Goal: Task Accomplishment & Management: Use online tool/utility

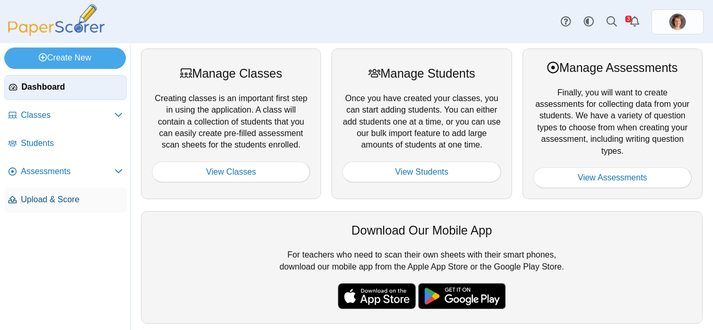
click at [49, 199] on span "Upload & Score" at bounding box center [72, 199] width 102 height 11
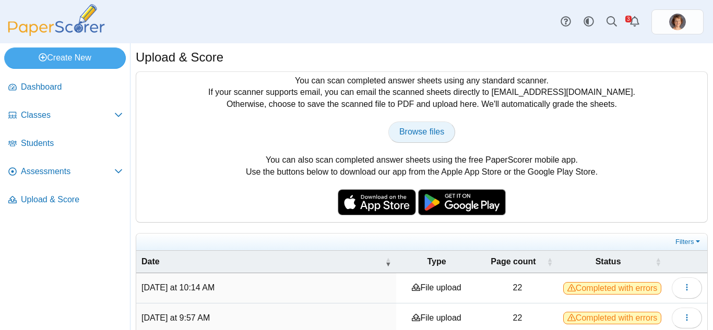
click at [414, 135] on span "Browse files" at bounding box center [421, 131] width 45 height 9
type input "**********"
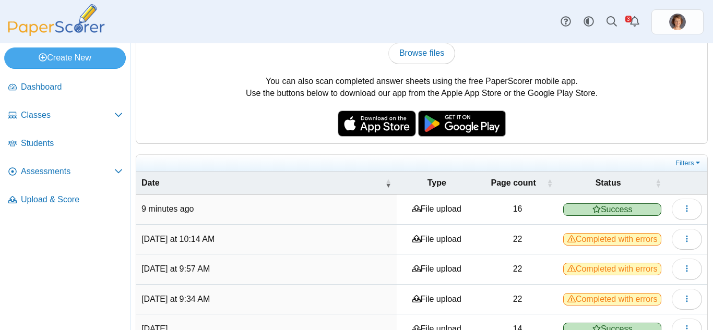
scroll to position [83, 0]
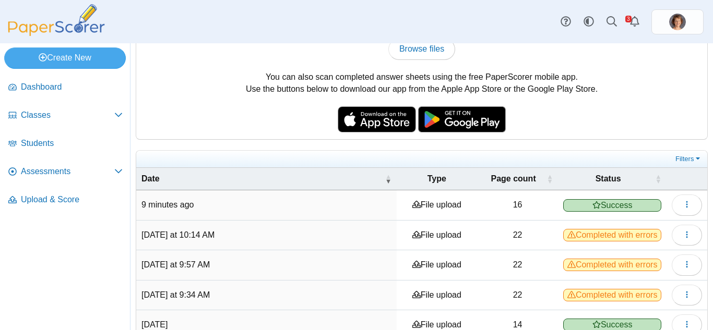
click at [639, 205] on span "Success" at bounding box center [612, 205] width 98 height 13
click at [686, 205] on use "button" at bounding box center [687, 204] width 2 height 7
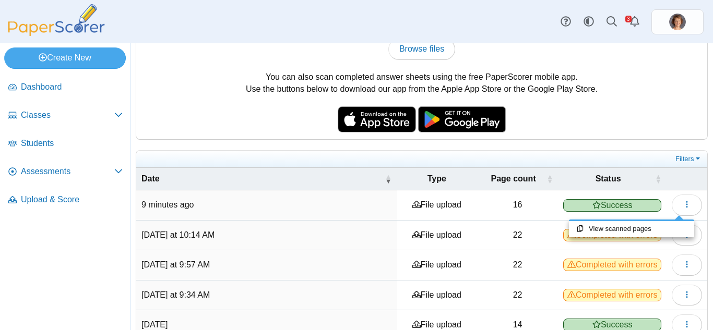
click at [645, 125] on div "You can scan completed answer sheets using any standard scanner. If your scanne…" at bounding box center [421, 64] width 571 height 150
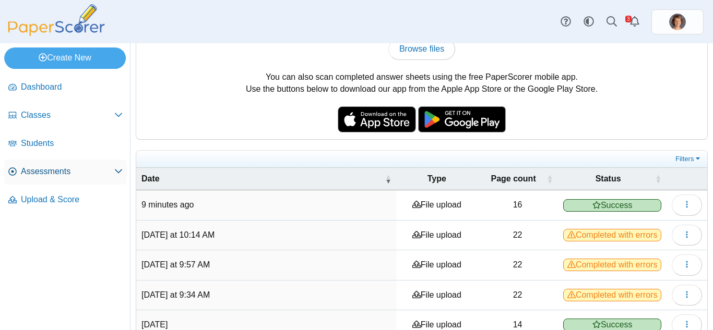
click at [55, 169] on span "Assessments" at bounding box center [67, 171] width 93 height 11
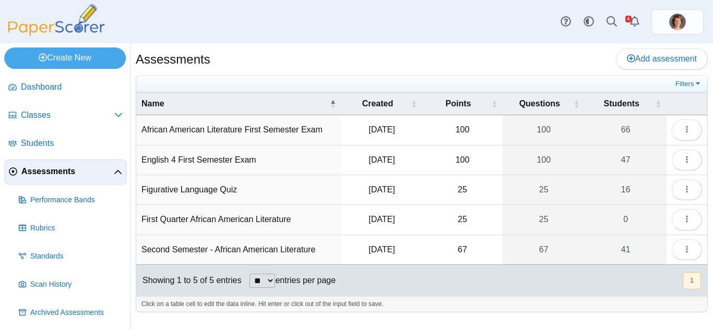
click at [228, 189] on td "Figurative Language Quiz" at bounding box center [238, 190] width 205 height 30
click at [684, 195] on button "button" at bounding box center [687, 190] width 30 height 21
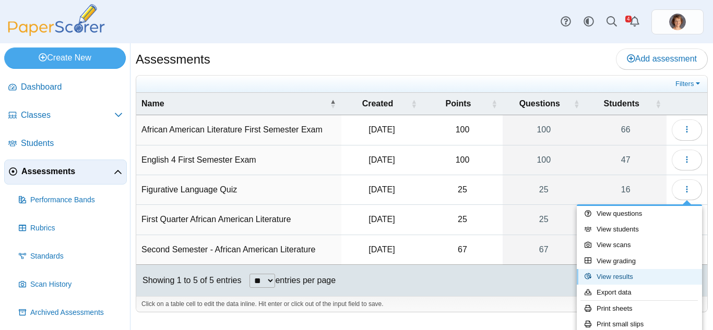
click at [629, 277] on link "View results" at bounding box center [639, 277] width 125 height 16
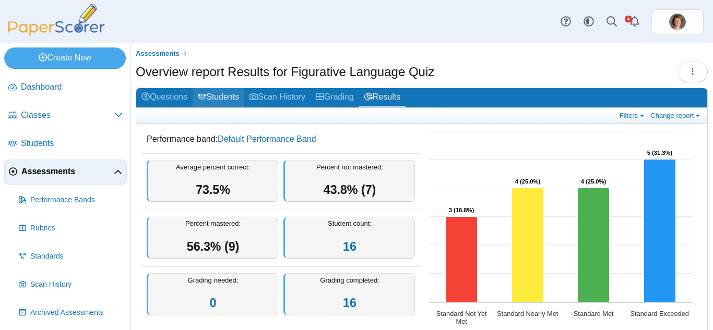
click at [232, 94] on link "Students" at bounding box center [219, 97] width 52 height 19
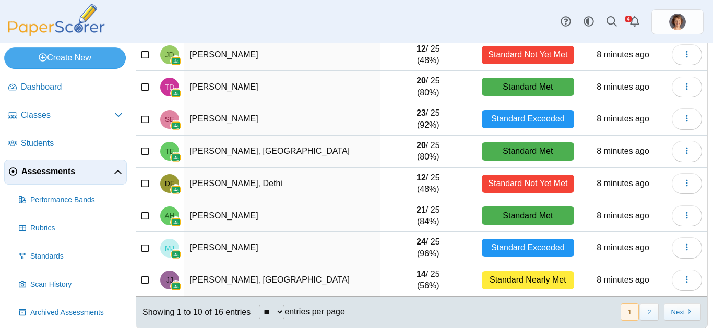
scroll to position [183, 0]
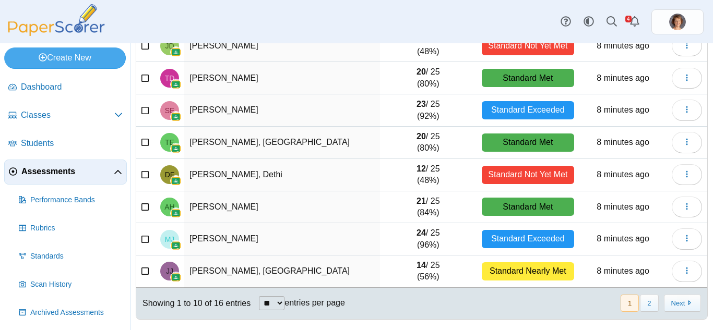
drag, startPoint x: 702, startPoint y: 298, endPoint x: 699, endPoint y: 311, distance: 13.2
click at [699, 311] on div "Assessments Students for Figurative Language Quiz Add student Moderation 0 Load…" at bounding box center [421, 186] width 582 height 287
click at [674, 306] on button "Next" at bounding box center [682, 303] width 37 height 17
